Goal: Go to known website: Access a specific website the user already knows

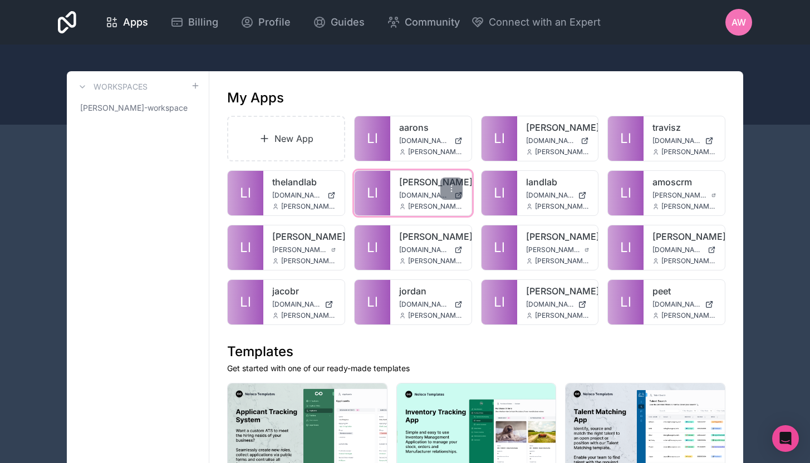
click at [401, 204] on icon at bounding box center [402, 206] width 7 height 7
click at [407, 196] on span "[DOMAIN_NAME]" at bounding box center [424, 195] width 51 height 9
click at [419, 190] on div "chris-m chris-m.thelandlab.co anthony@thelandlab.co" at bounding box center [430, 193] width 81 height 45
click at [410, 189] on div "chris-m chris-m.thelandlab.co anthony@thelandlab.co" at bounding box center [430, 193] width 81 height 45
click at [422, 187] on link "[PERSON_NAME]" at bounding box center [430, 181] width 63 height 13
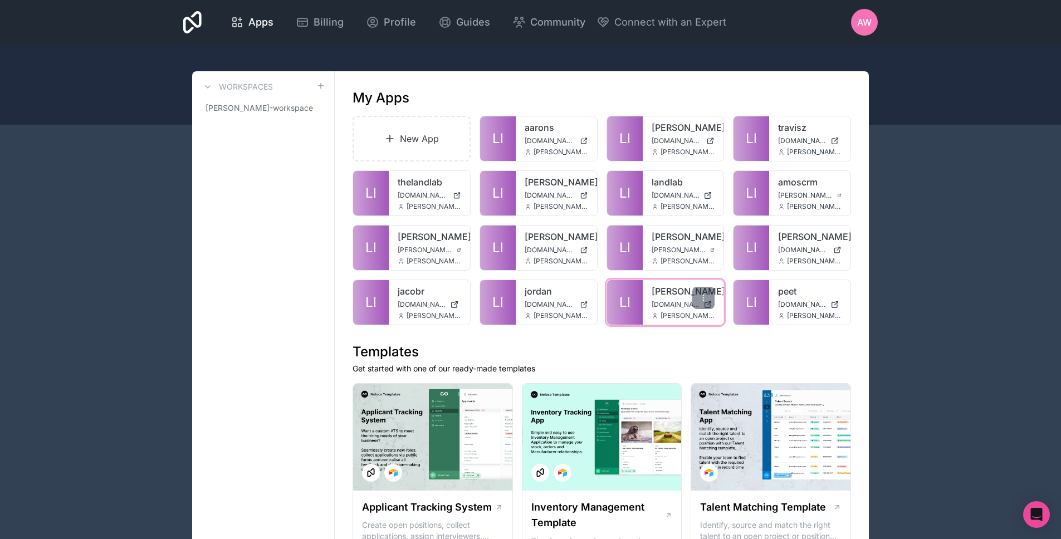
click at [674, 306] on span "[DOMAIN_NAME]" at bounding box center [675, 304] width 48 height 9
